Goal: Task Accomplishment & Management: Use online tool/utility

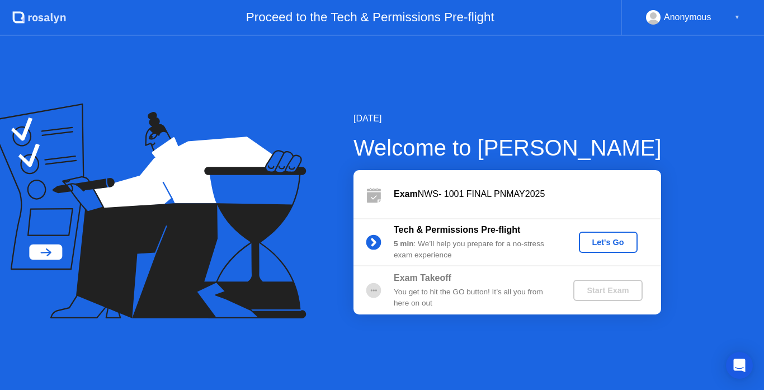
click at [613, 240] on div "Let's Go" at bounding box center [608, 242] width 50 height 9
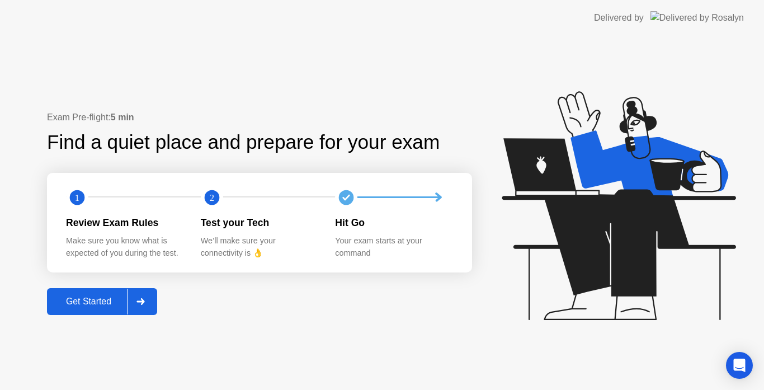
click at [95, 300] on div "Get Started" at bounding box center [88, 301] width 77 height 10
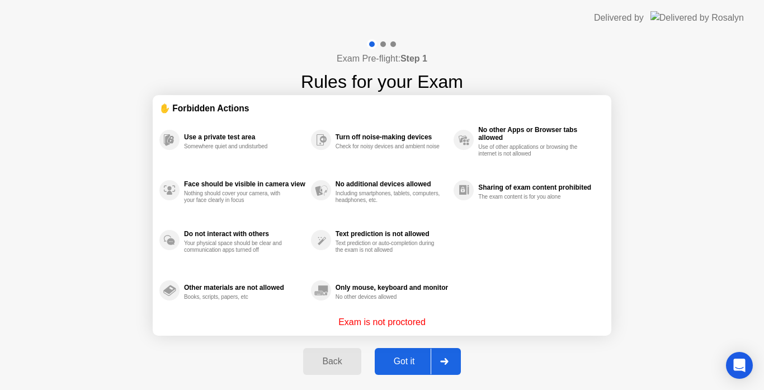
click at [416, 356] on div "Got it" at bounding box center [404, 361] width 53 height 10
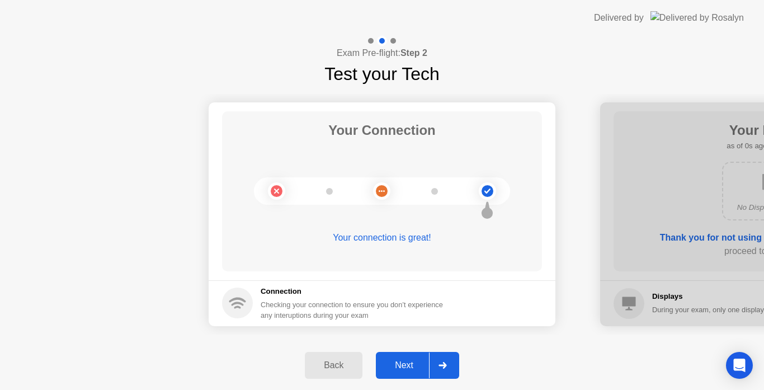
click at [403, 366] on div "Next" at bounding box center [404, 365] width 50 height 10
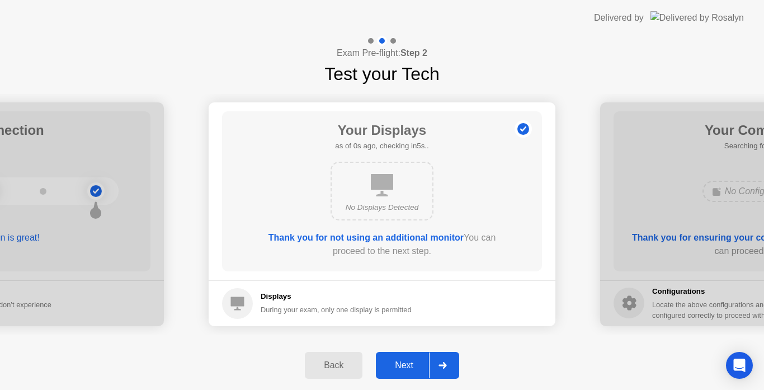
click at [403, 366] on div "Next" at bounding box center [404, 365] width 50 height 10
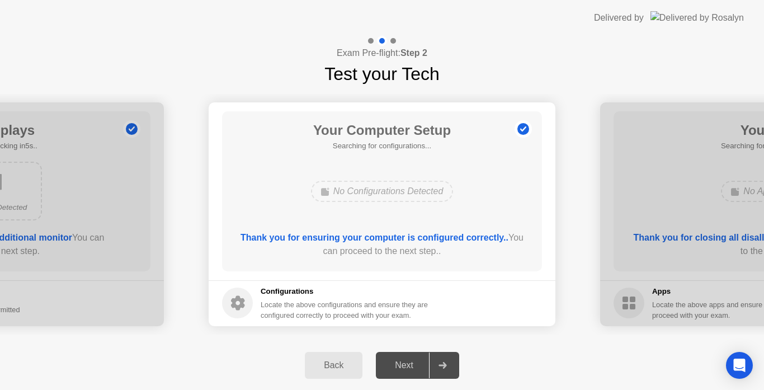
click at [403, 366] on div "Next" at bounding box center [404, 365] width 50 height 10
click at [394, 365] on div "Next" at bounding box center [404, 365] width 50 height 10
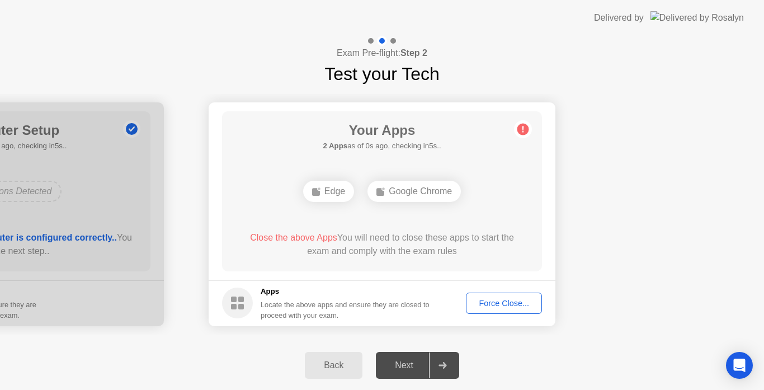
click at [394, 365] on div "Next" at bounding box center [404, 365] width 50 height 10
click at [518, 307] on div "Force Close..." at bounding box center [504, 303] width 68 height 9
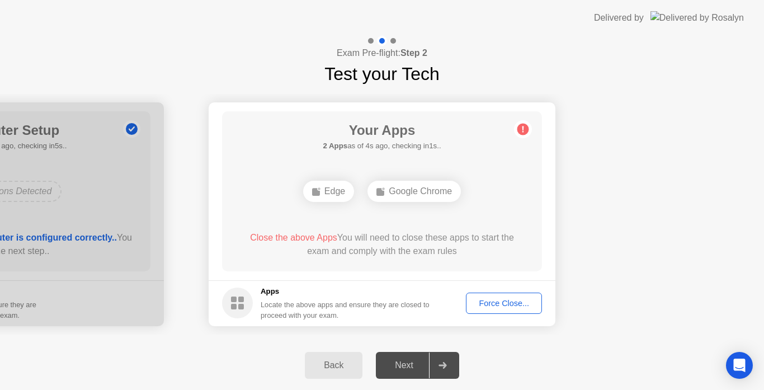
click at [480, 300] on div "Force Close..." at bounding box center [504, 303] width 68 height 9
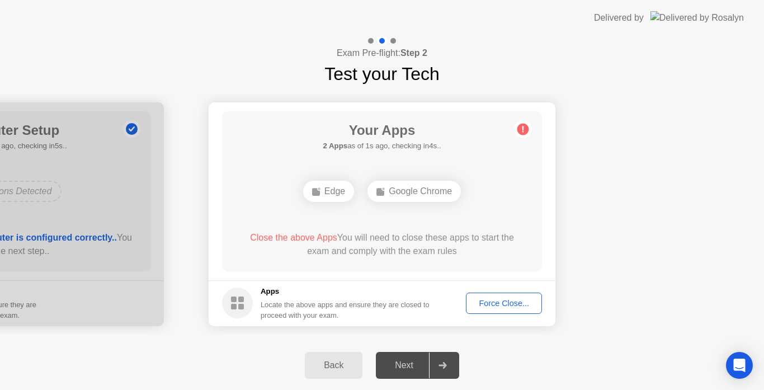
click at [398, 365] on div "Next" at bounding box center [404, 365] width 50 height 10
click at [520, 306] on div "Force Close..." at bounding box center [504, 303] width 68 height 9
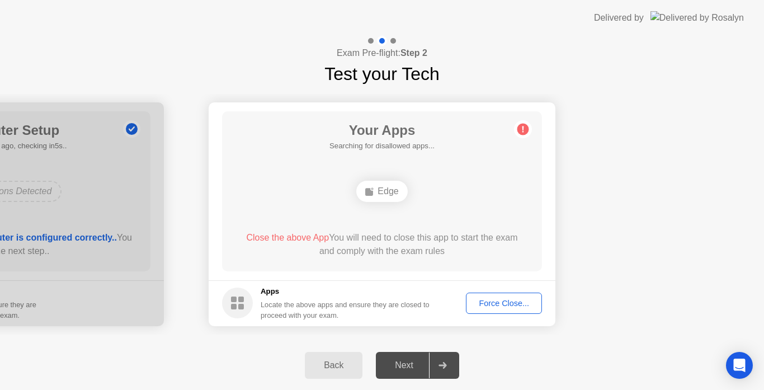
click at [374, 193] on icon at bounding box center [369, 191] width 9 height 9
click at [490, 305] on div "Force Close..." at bounding box center [504, 303] width 68 height 9
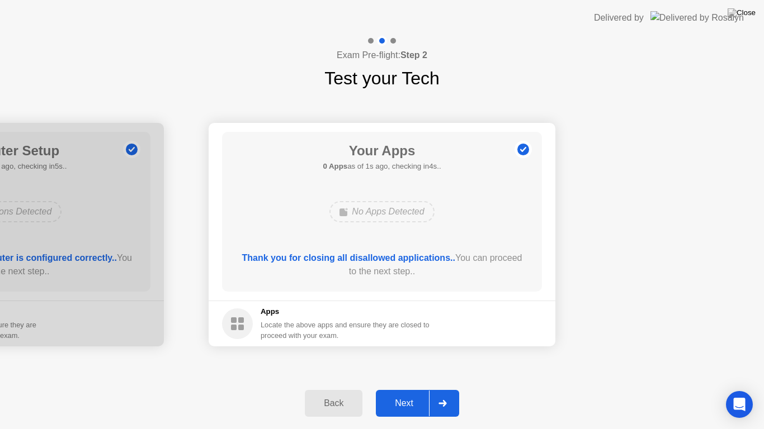
click at [403, 389] on div "Next" at bounding box center [404, 404] width 50 height 10
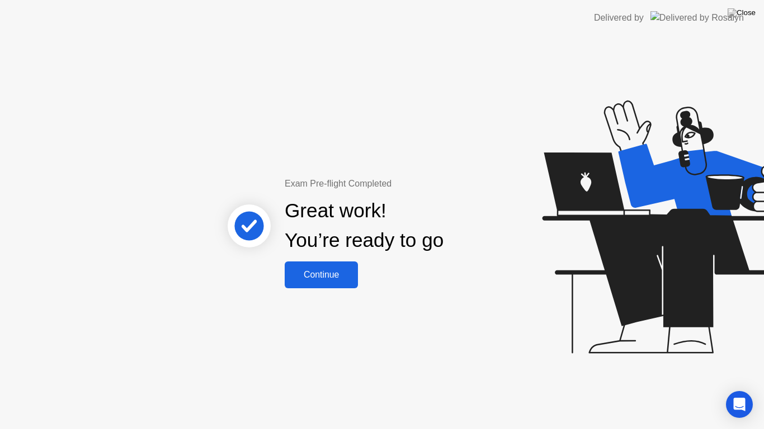
click at [330, 278] on div "Continue" at bounding box center [321, 275] width 67 height 10
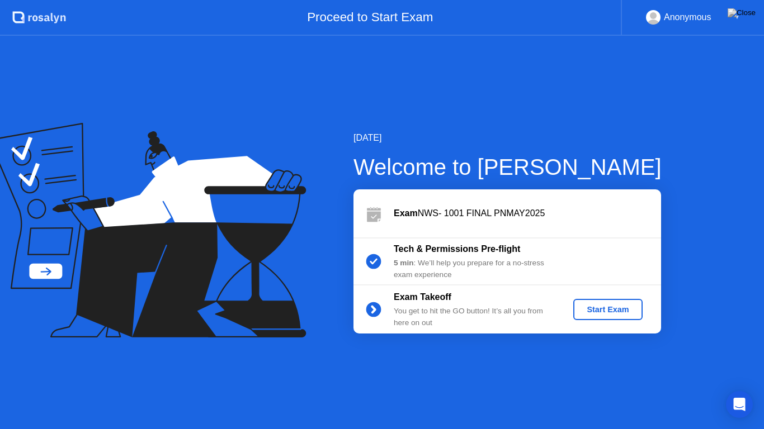
click at [618, 311] on div "Start Exam" at bounding box center [608, 309] width 60 height 9
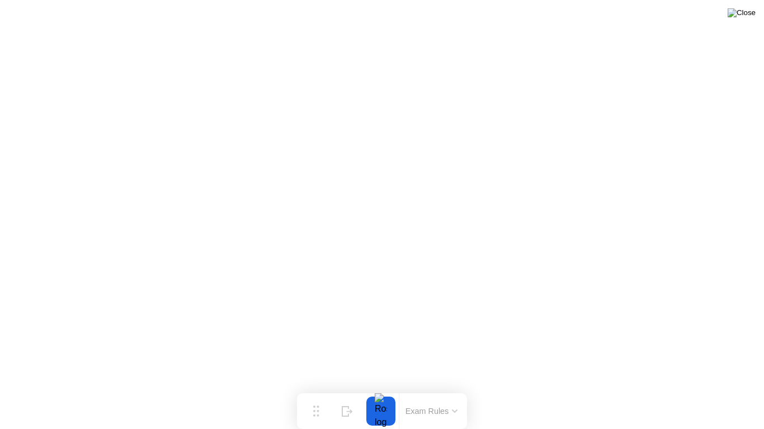
click at [749, 12] on img at bounding box center [742, 12] width 28 height 9
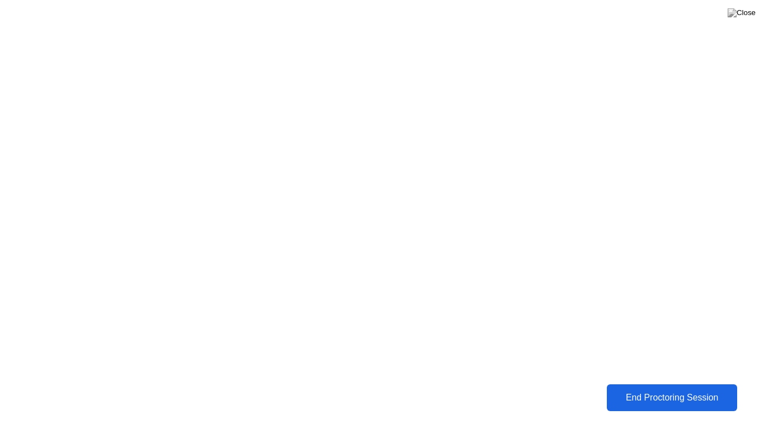
click at [655, 389] on div "End Proctoring Session" at bounding box center [672, 398] width 124 height 10
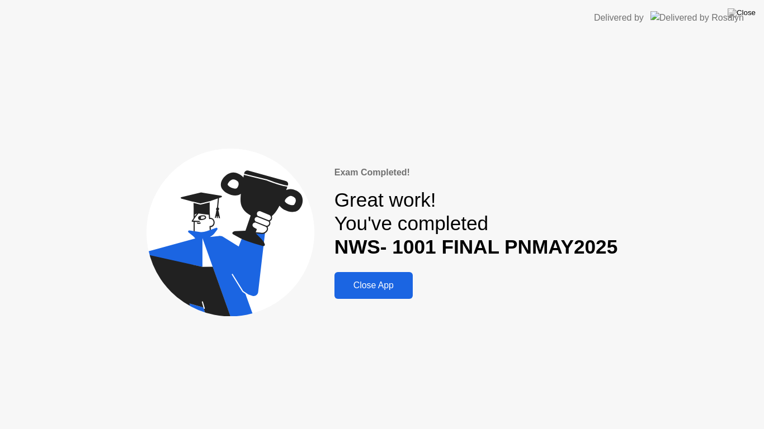
click at [384, 290] on div "Close App" at bounding box center [374, 286] width 72 height 10
